Goal: Transaction & Acquisition: Purchase product/service

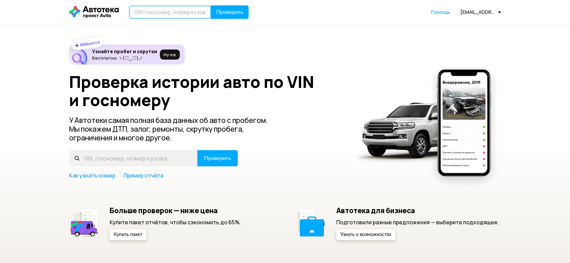
click at [162, 12] on input "text" at bounding box center [170, 11] width 82 height 13
paste input "Х 555 ОЕ 72"
type input "Х555ОЕ72"
click at [238, 11] on span "Проверить" at bounding box center [229, 11] width 27 height 5
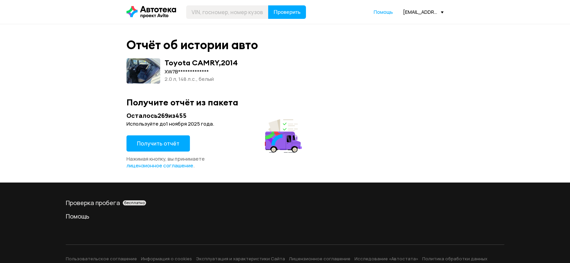
click at [156, 144] on span "Получить отчёт" at bounding box center [158, 143] width 42 height 7
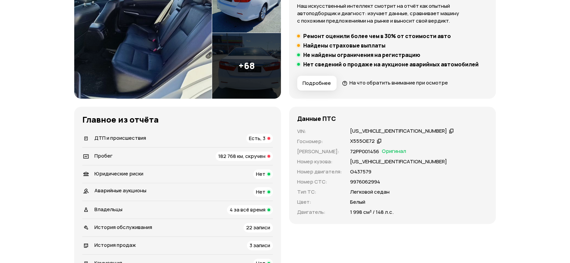
scroll to position [150, 0]
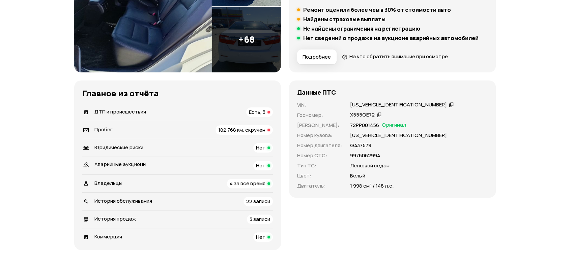
click at [129, 132] on div "Пробег 182 768 км, скручен" at bounding box center [177, 129] width 191 height 9
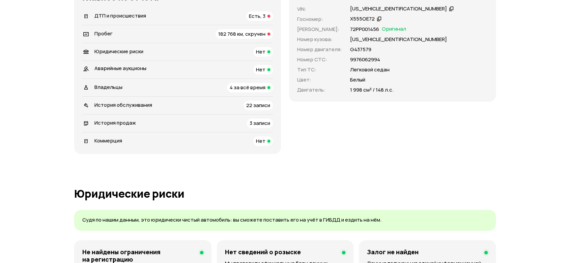
scroll to position [0, 0]
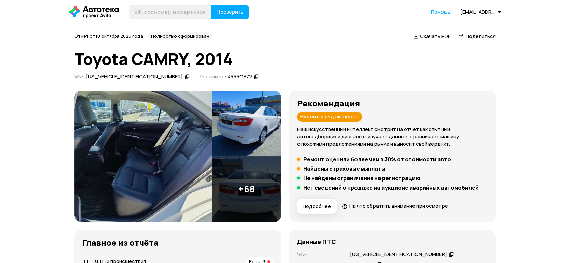
click at [471, 35] on span "Поделиться" at bounding box center [481, 36] width 30 height 7
drag, startPoint x: 542, startPoint y: 61, endPoint x: 347, endPoint y: 19, distance: 199.5
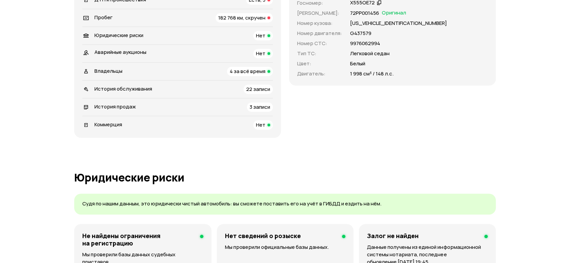
scroll to position [187, 0]
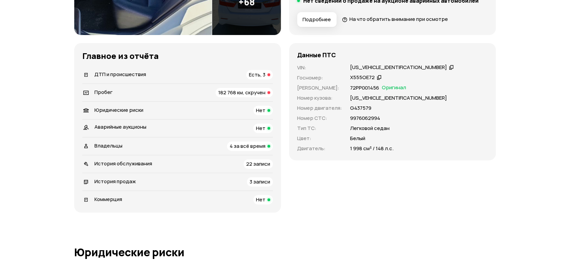
click at [224, 69] on li "ДТП и происшествия Есть, 3" at bounding box center [177, 75] width 191 height 18
click at [224, 76] on div "ДТП и происшествия Есть, 3" at bounding box center [177, 74] width 191 height 9
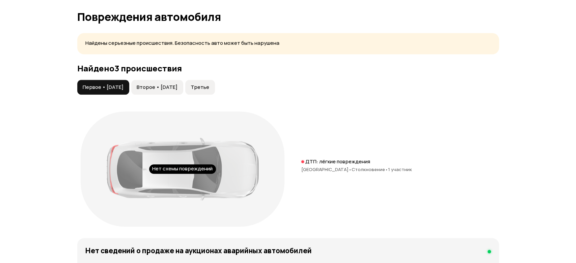
scroll to position [699, 0]
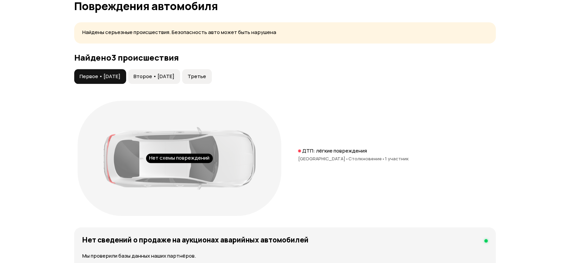
click at [375, 156] on span "Столкновение •" at bounding box center [366, 159] width 36 height 6
click at [171, 78] on span "Второе • [DATE]" at bounding box center [154, 76] width 41 height 7
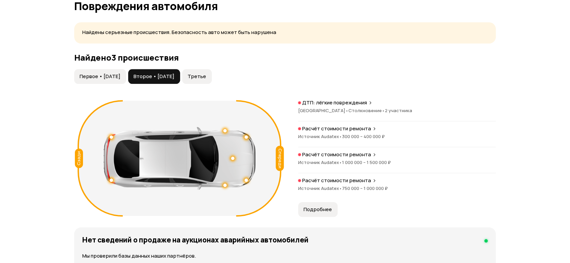
click at [384, 136] on div "Источник Audatex • 300 000 – 400 000 ₽" at bounding box center [397, 137] width 198 height 6
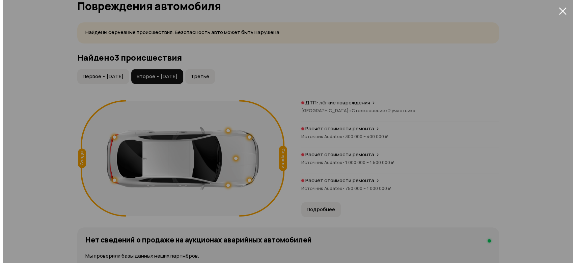
scroll to position [18, 0]
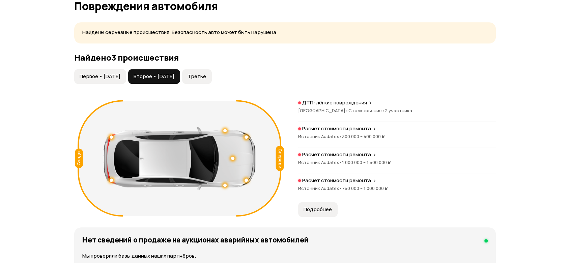
click at [380, 168] on div "Расчёт стоимости ремонта Источник Audatex • 1 000 000 – 1 500 000 ₽" at bounding box center [397, 162] width 198 height 22
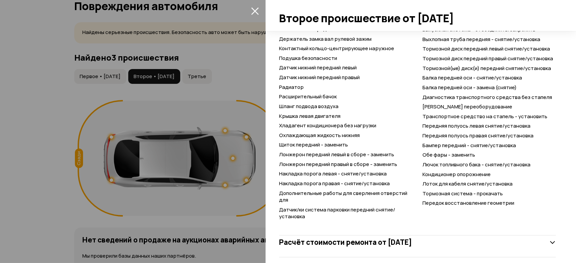
scroll to position [682, 0]
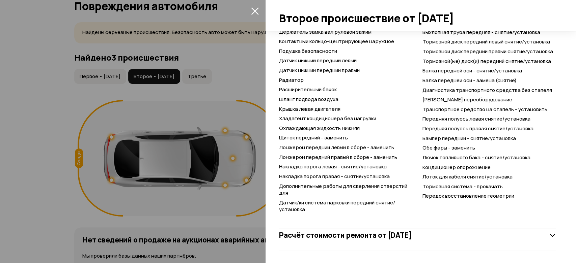
click at [549, 232] on icon at bounding box center [552, 235] width 7 height 7
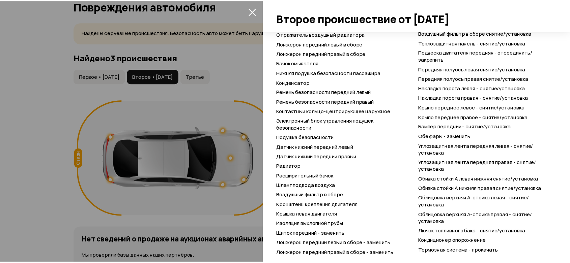
scroll to position [1425, 0]
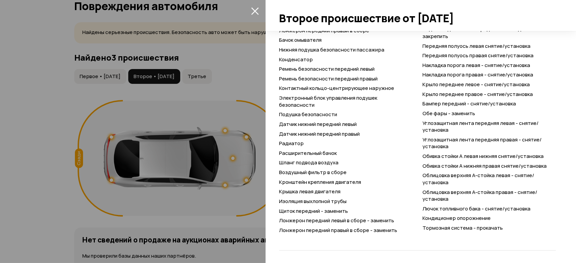
click at [67, 215] on div at bounding box center [288, 131] width 576 height 263
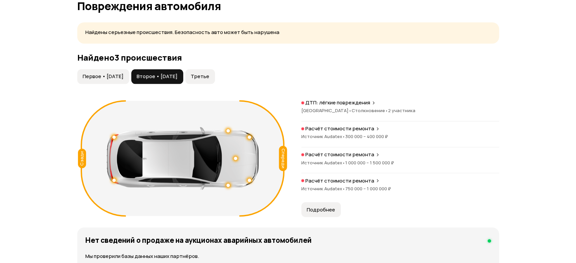
scroll to position [18, 0]
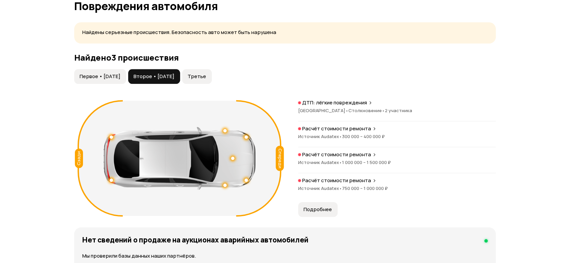
click at [358, 160] on span "1 000 000 – 1 500 000 ₽" at bounding box center [366, 163] width 49 height 6
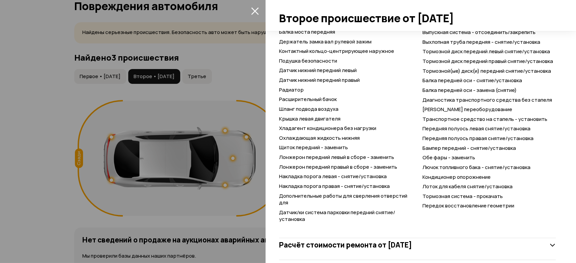
scroll to position [682, 0]
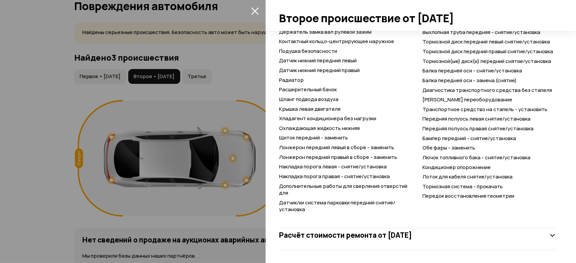
click at [331, 234] on h3 "Расчёт стоимости ремонта от [DATE]" at bounding box center [345, 235] width 133 height 9
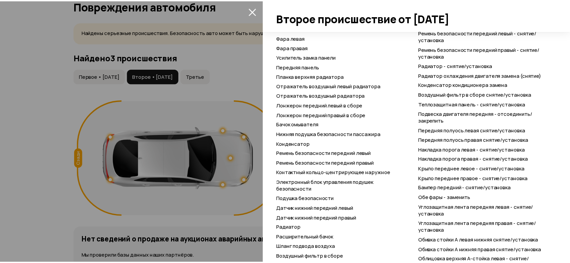
scroll to position [1425, 0]
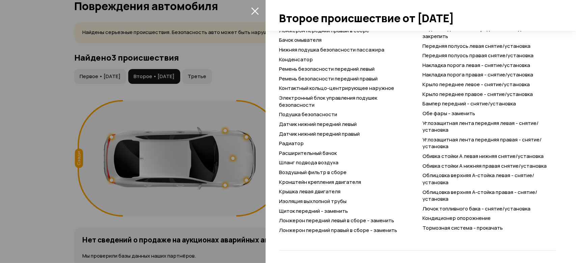
click at [55, 147] on div at bounding box center [288, 131] width 576 height 263
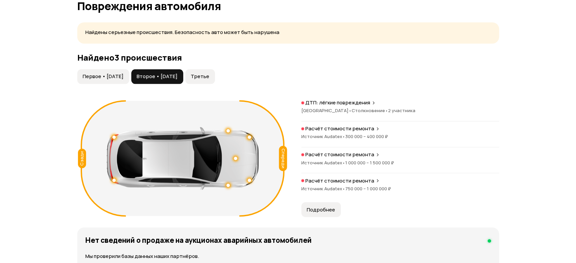
scroll to position [18, 0]
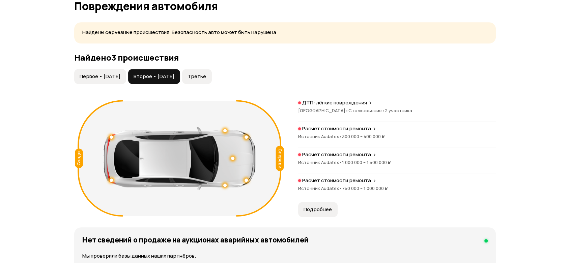
click at [206, 76] on span "Третье" at bounding box center [197, 76] width 19 height 7
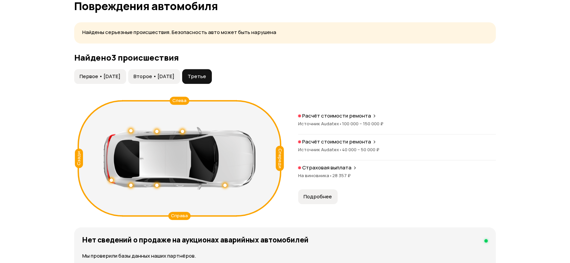
click at [312, 196] on span "Подробнее" at bounding box center [318, 197] width 28 height 7
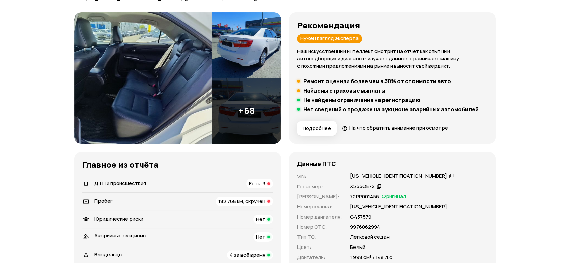
scroll to position [0, 0]
